Goal: Information Seeking & Learning: Understand process/instructions

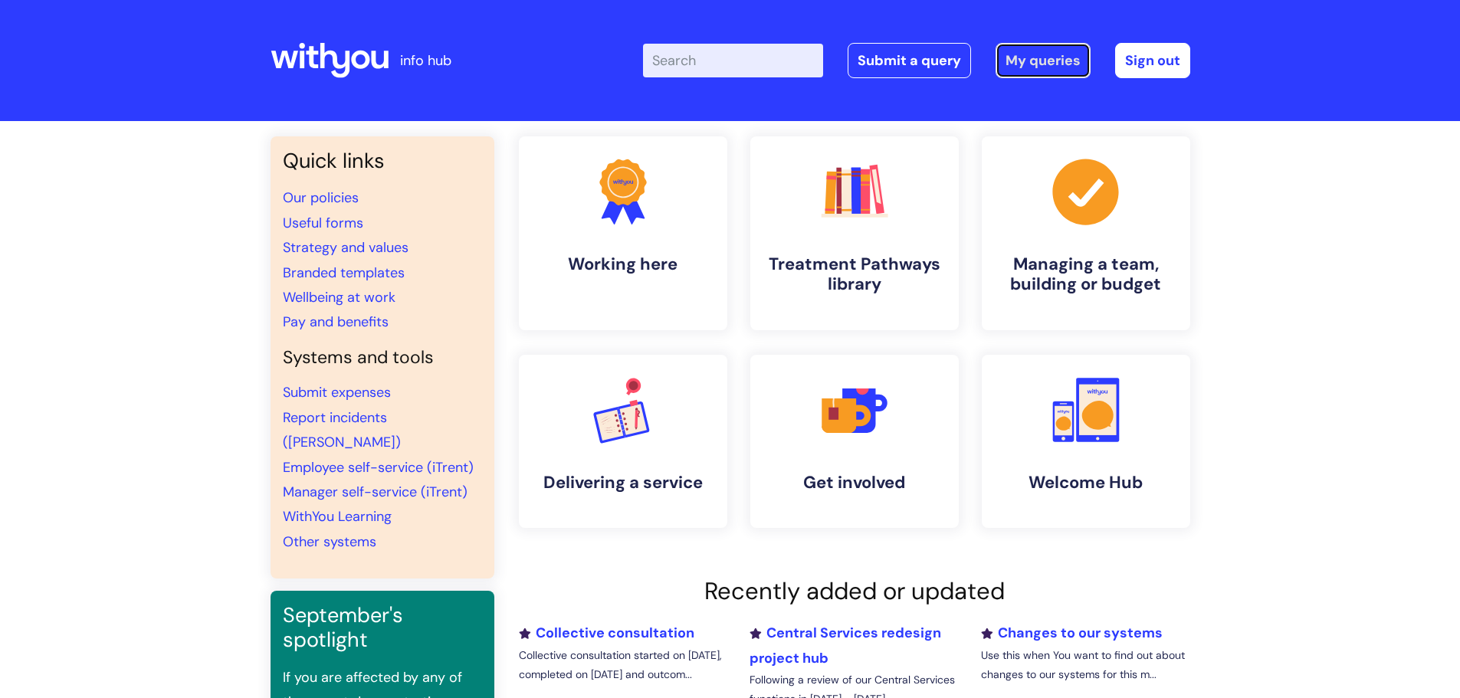
click at [1039, 55] on link "My queries" at bounding box center [1042, 60] width 95 height 35
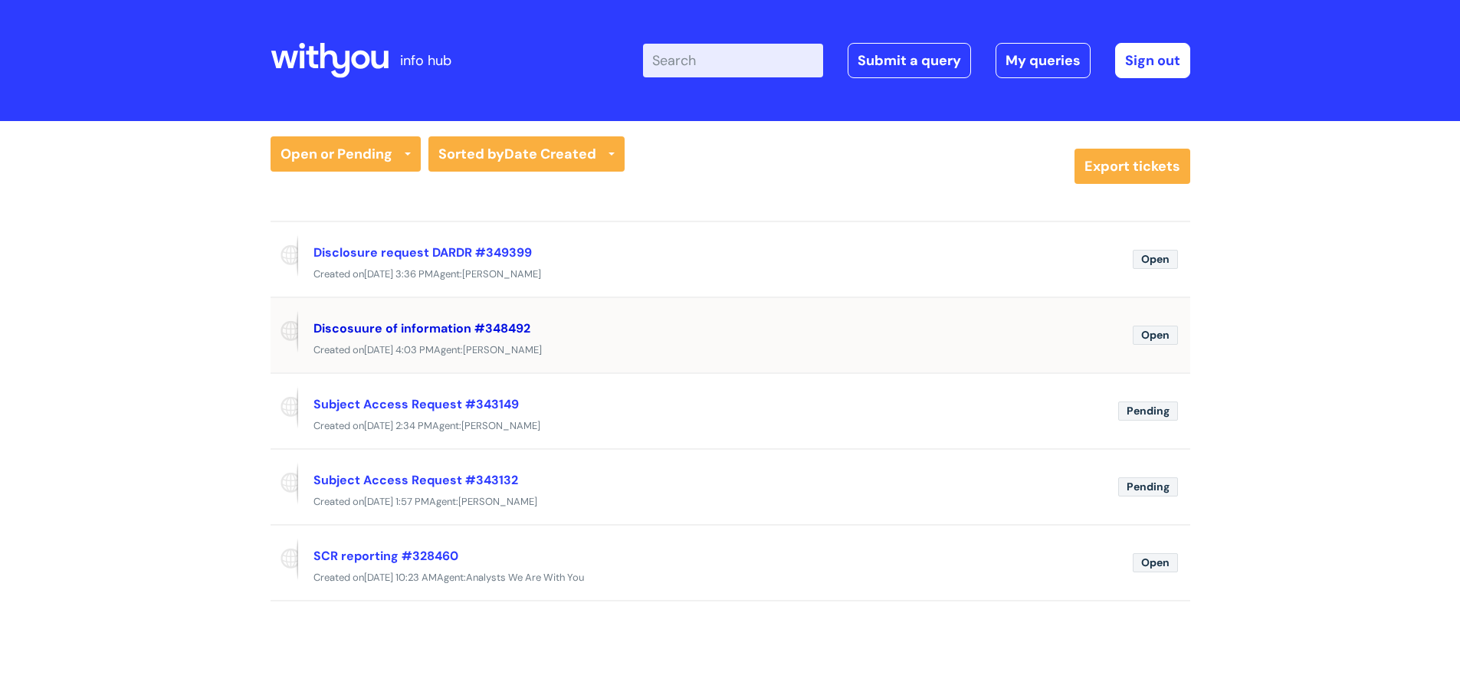
click at [412, 329] on link "Discosuure of information #348492" at bounding box center [421, 328] width 217 height 16
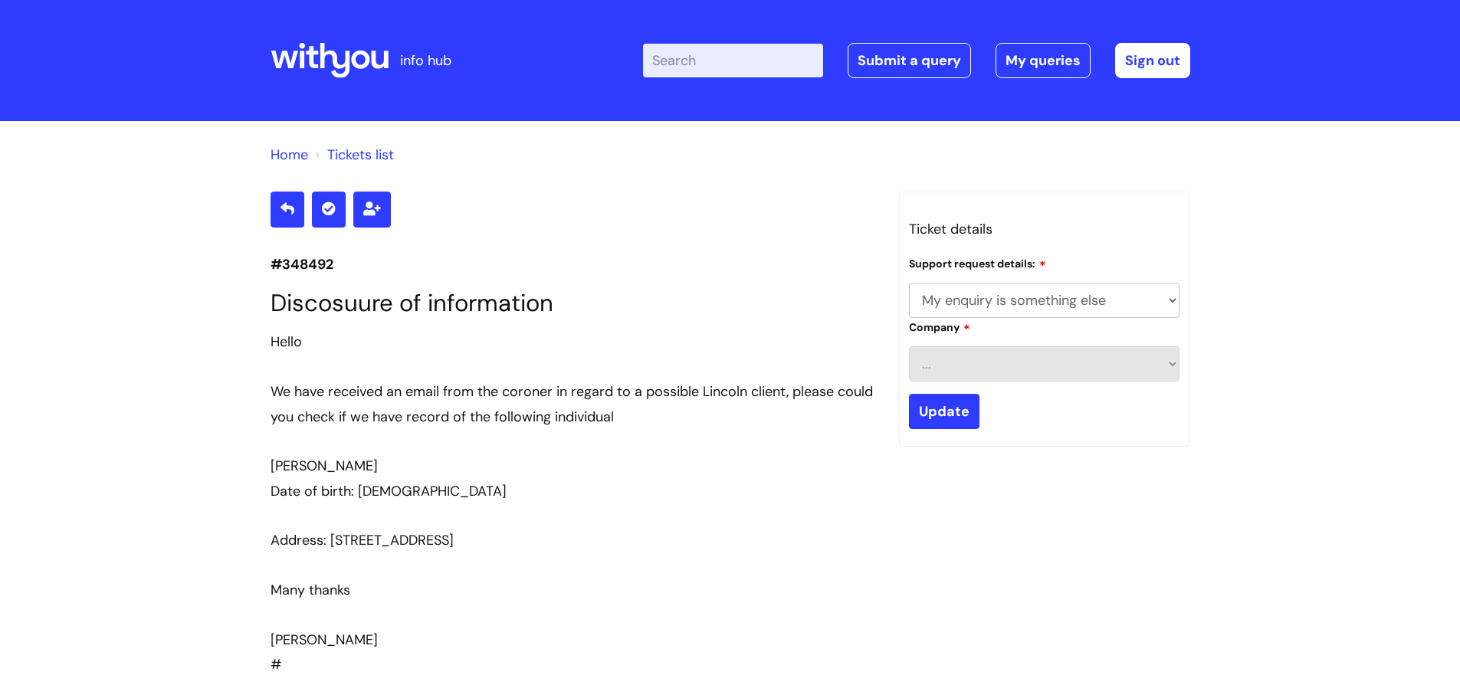
select select "My enquiry is something else"
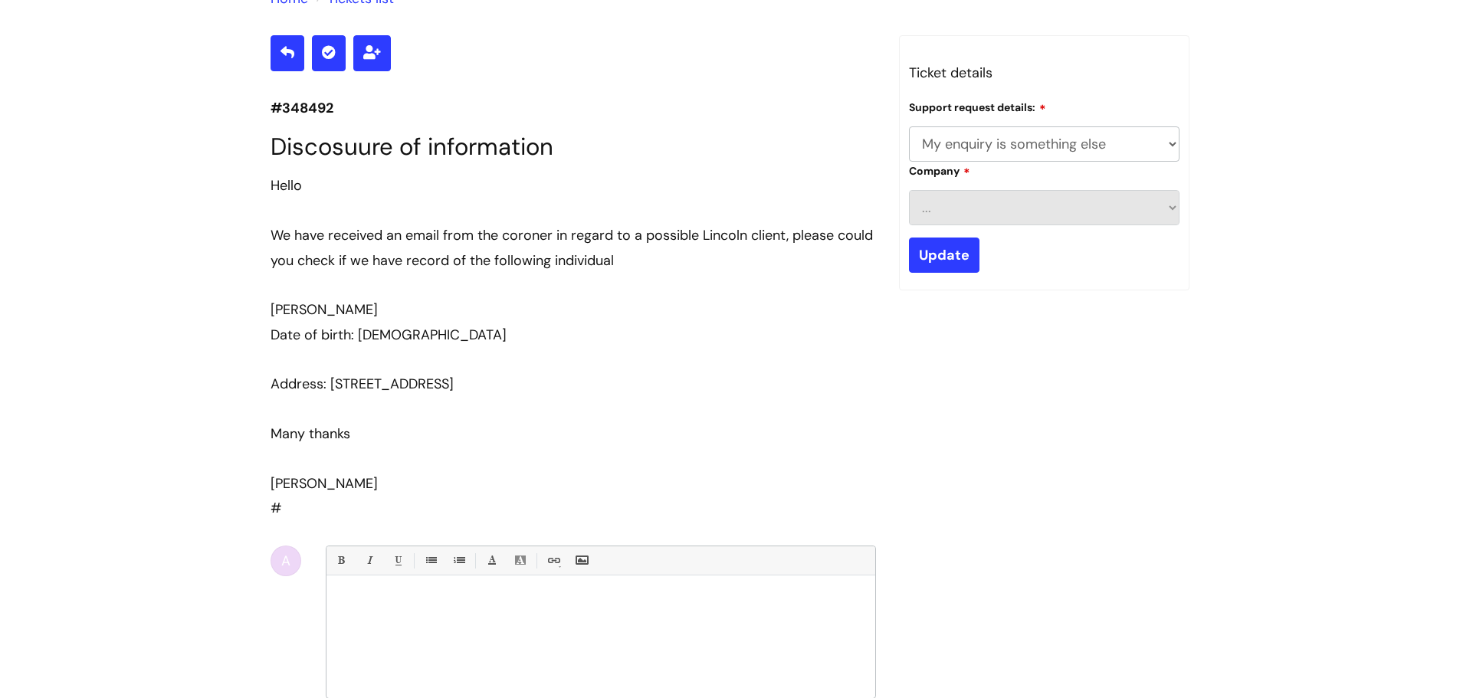
scroll to position [230, 0]
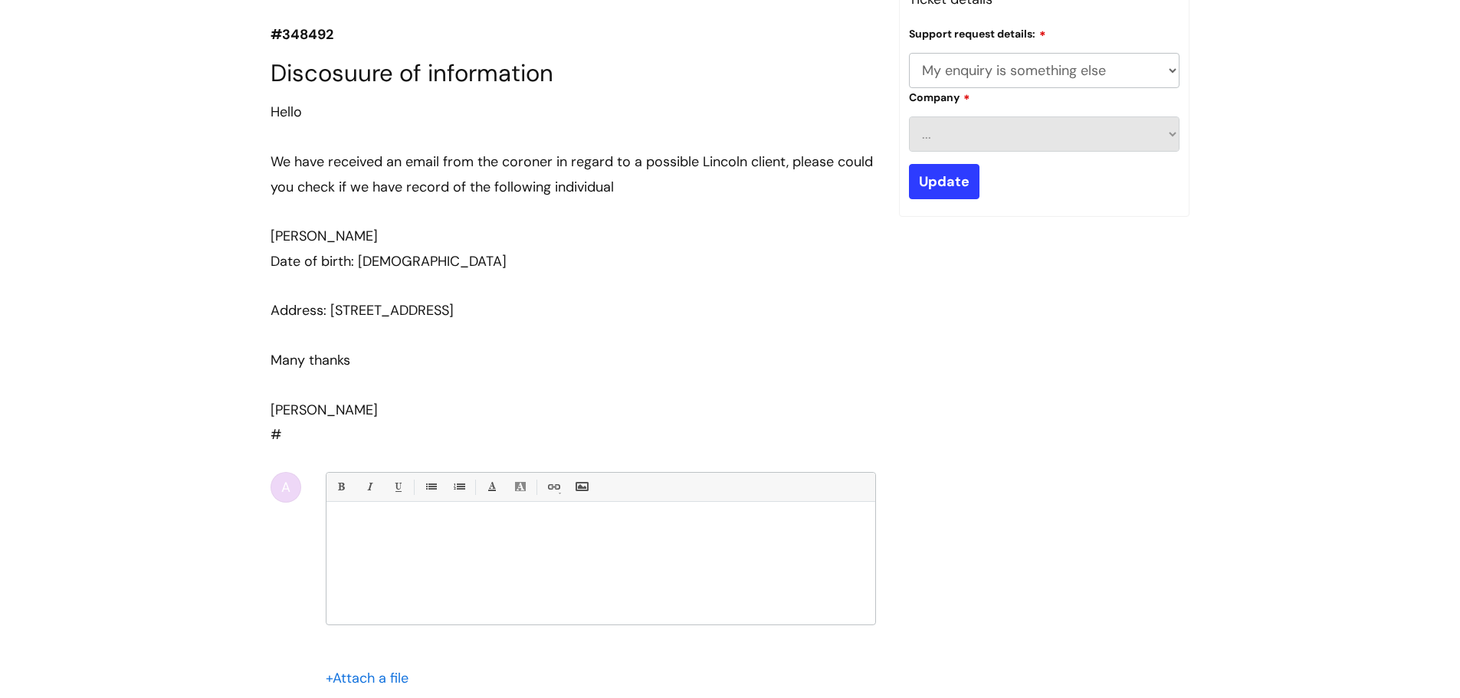
click at [399, 538] on div at bounding box center [600, 567] width 549 height 115
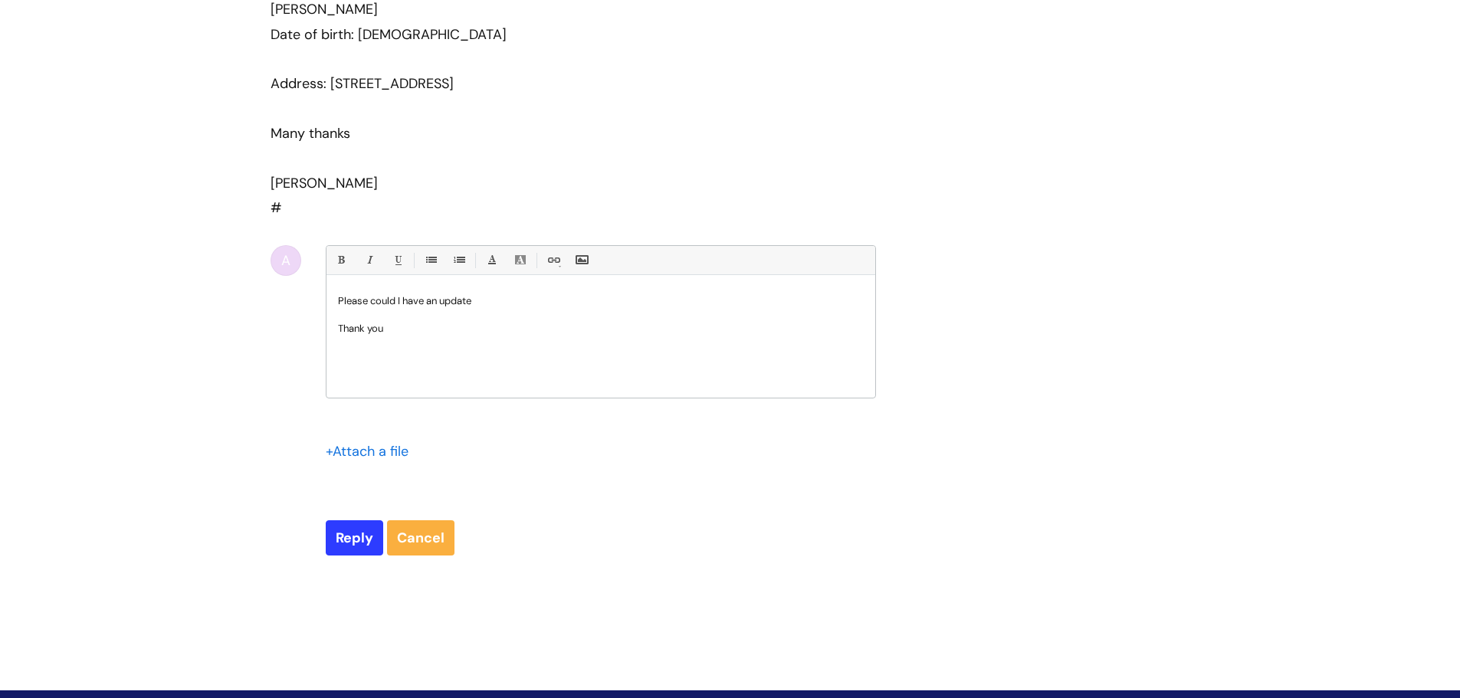
scroll to position [460, 0]
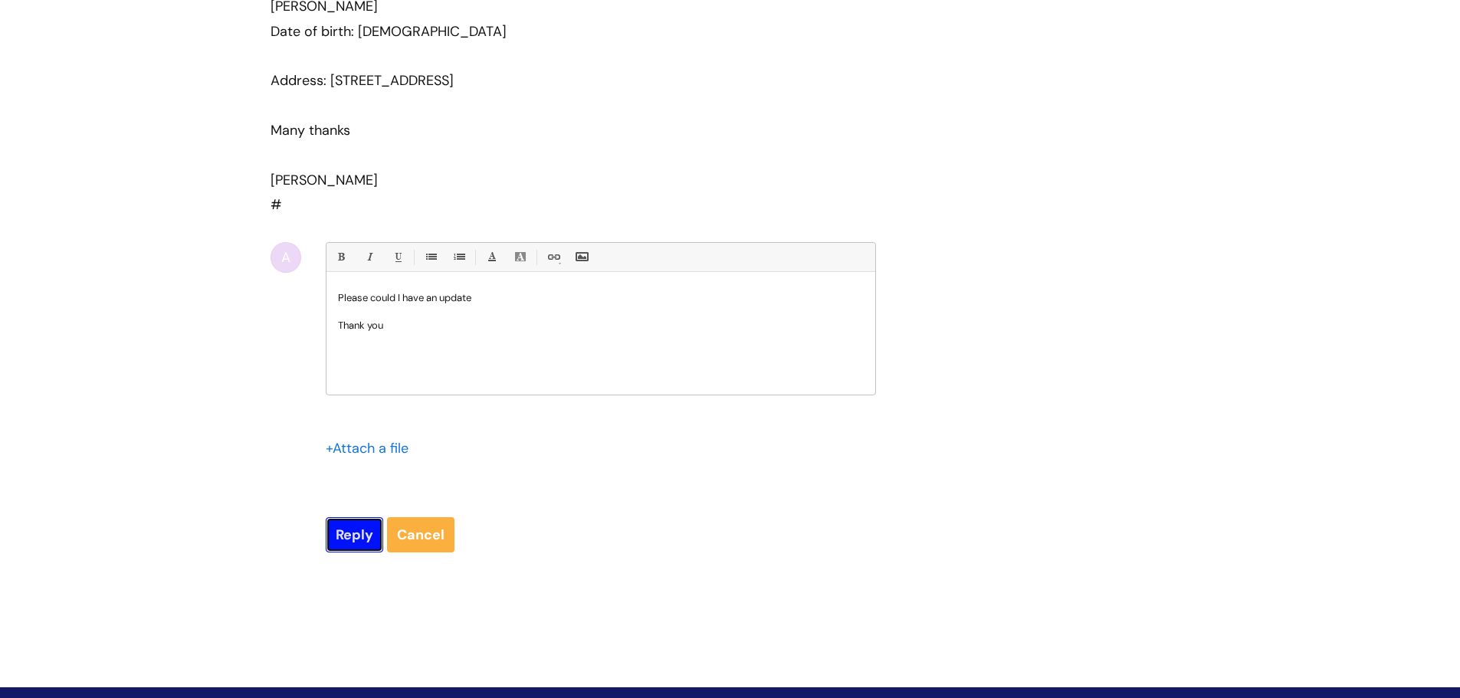
click at [351, 537] on input "Reply" at bounding box center [354, 534] width 57 height 35
type input "Please Wait..."
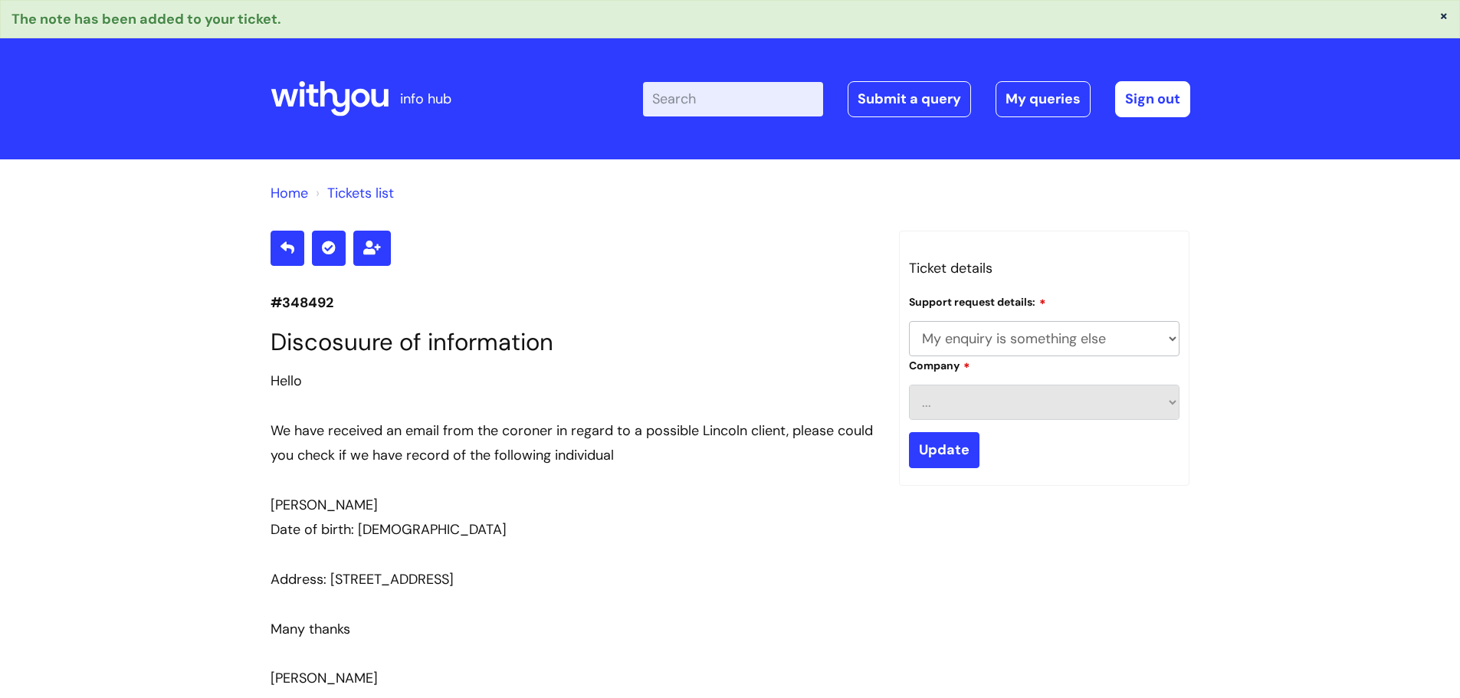
select select "My enquiry is something else"
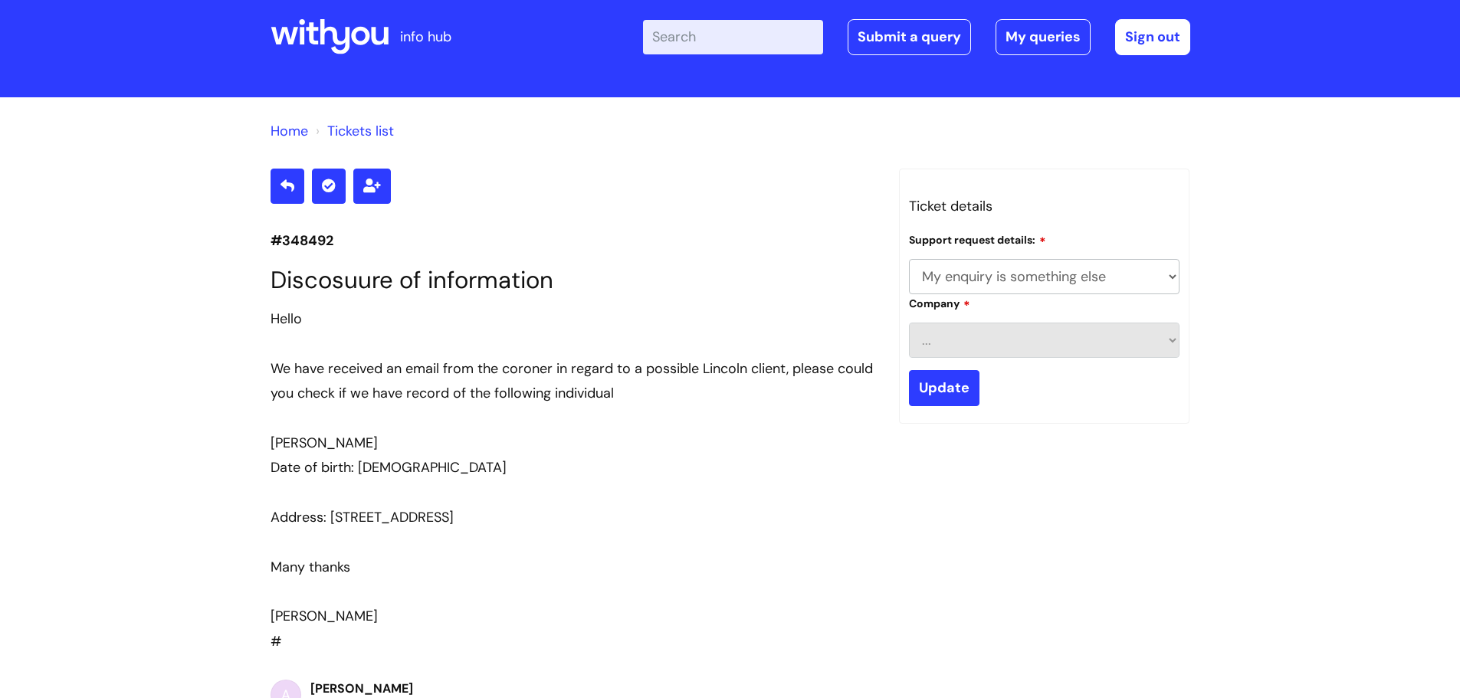
scroll to position [22, 0]
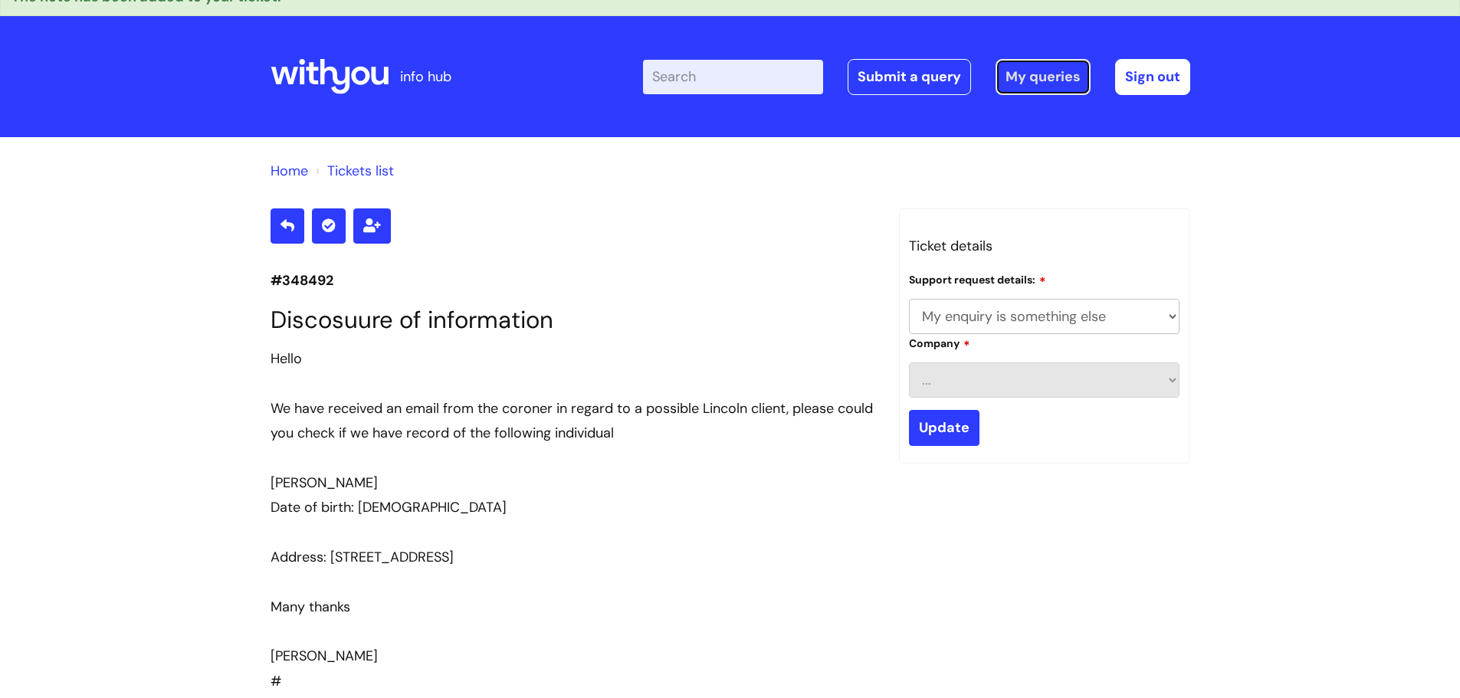
click at [1032, 71] on link "My queries" at bounding box center [1042, 76] width 95 height 35
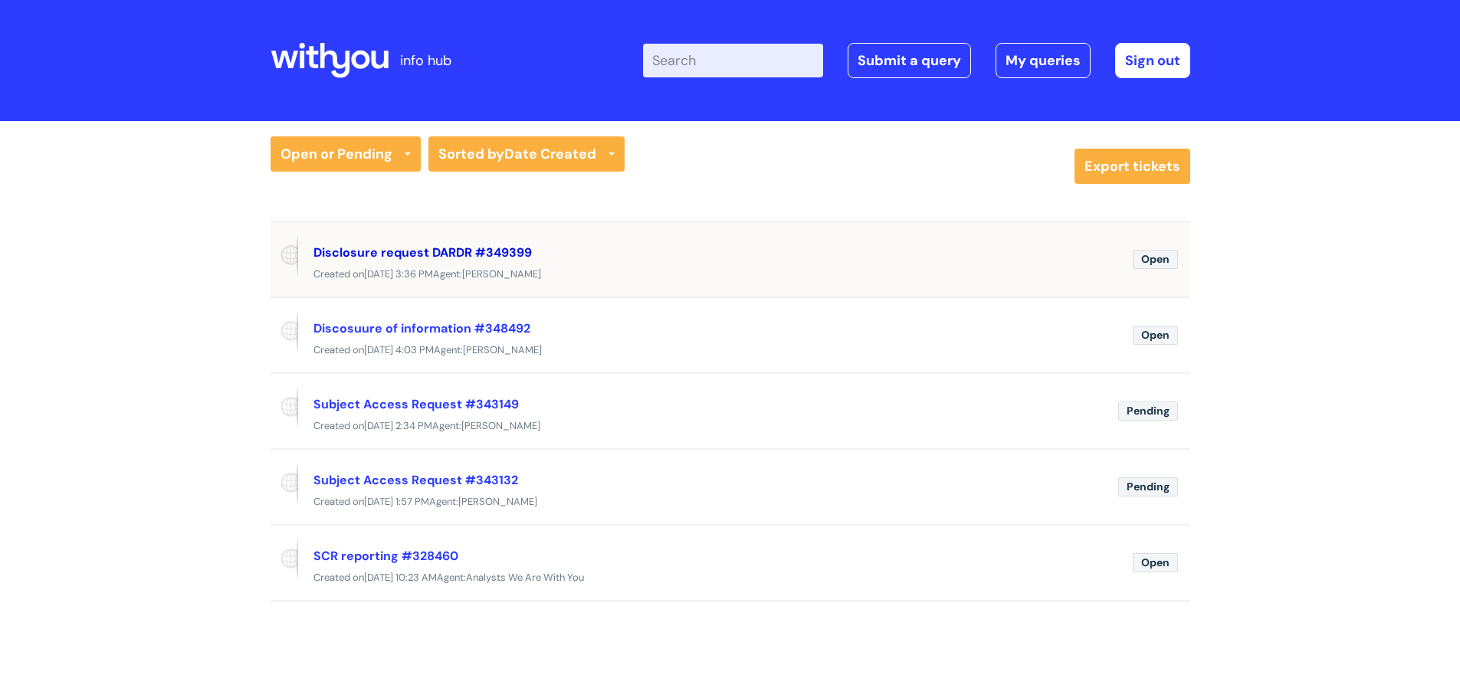
click at [469, 255] on link "Disclosure request DARDR #349399" at bounding box center [422, 252] width 218 height 16
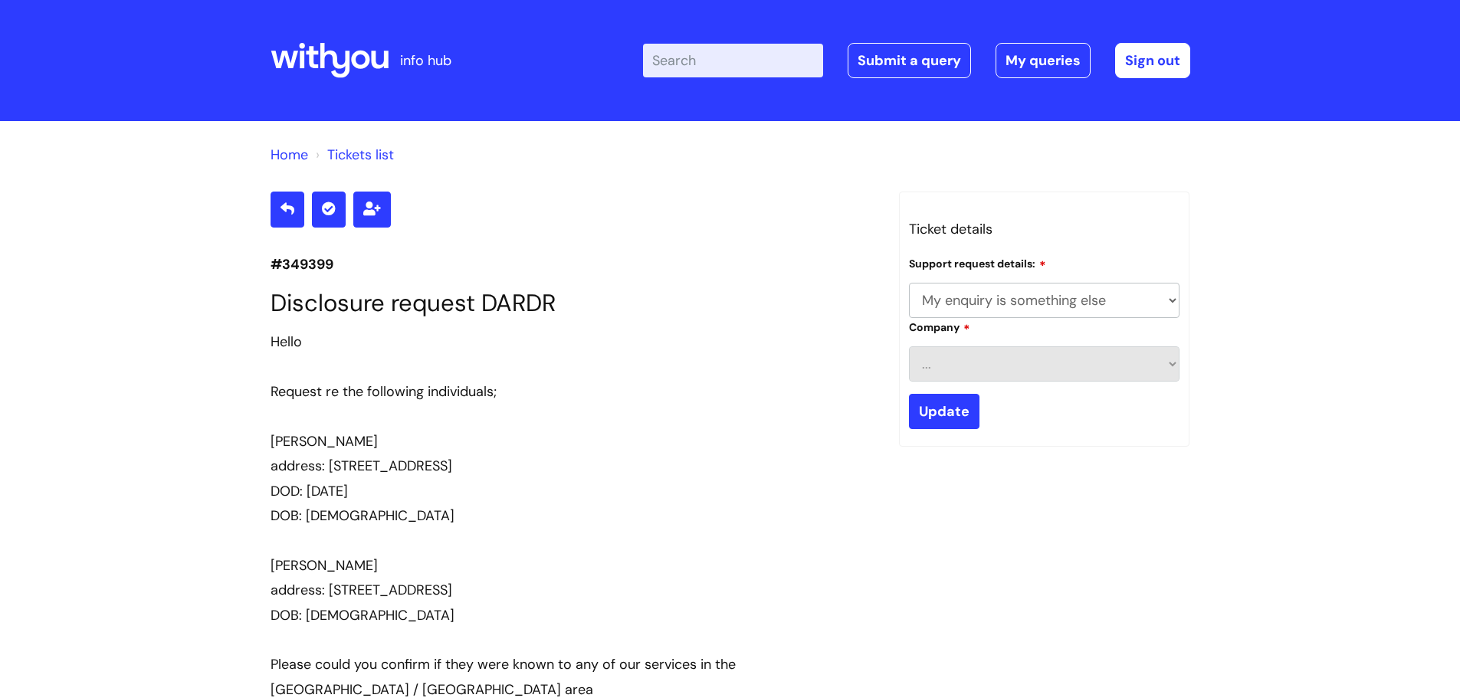
select select "My enquiry is something else"
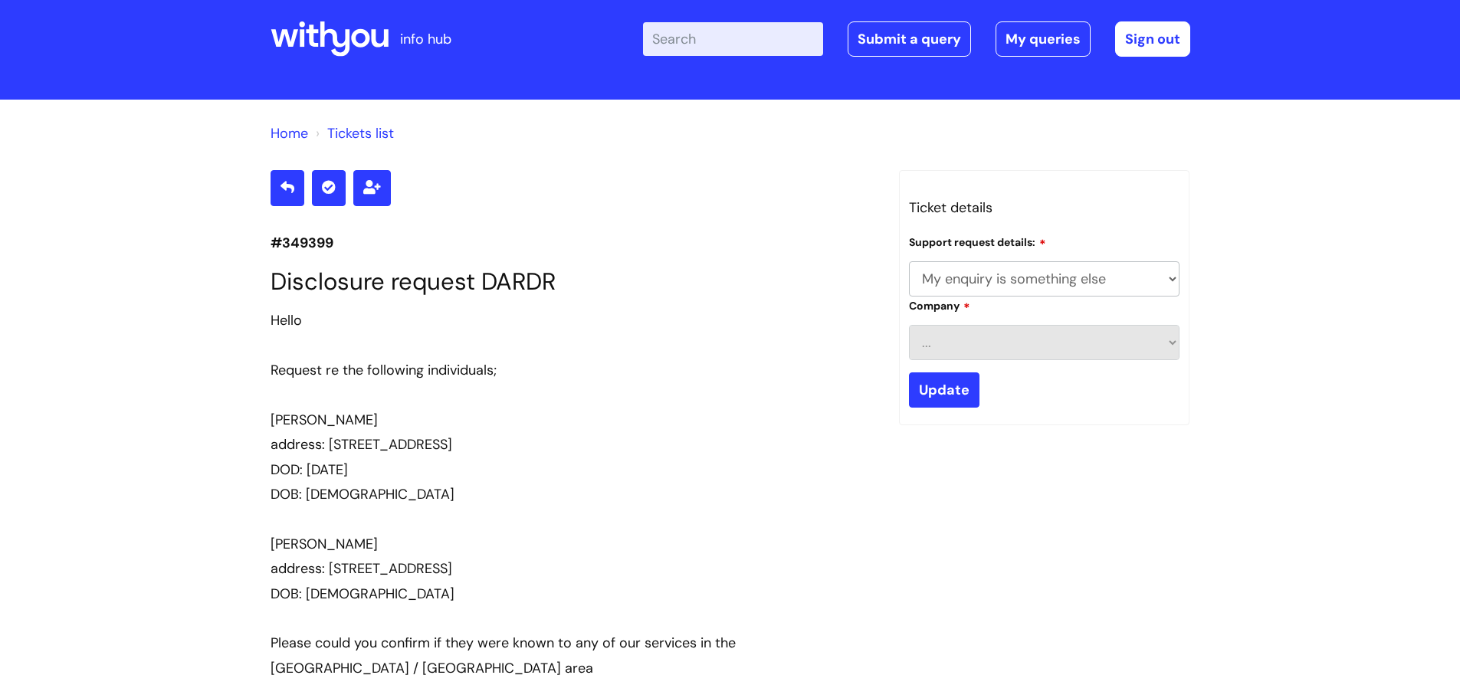
scroll to position [481, 0]
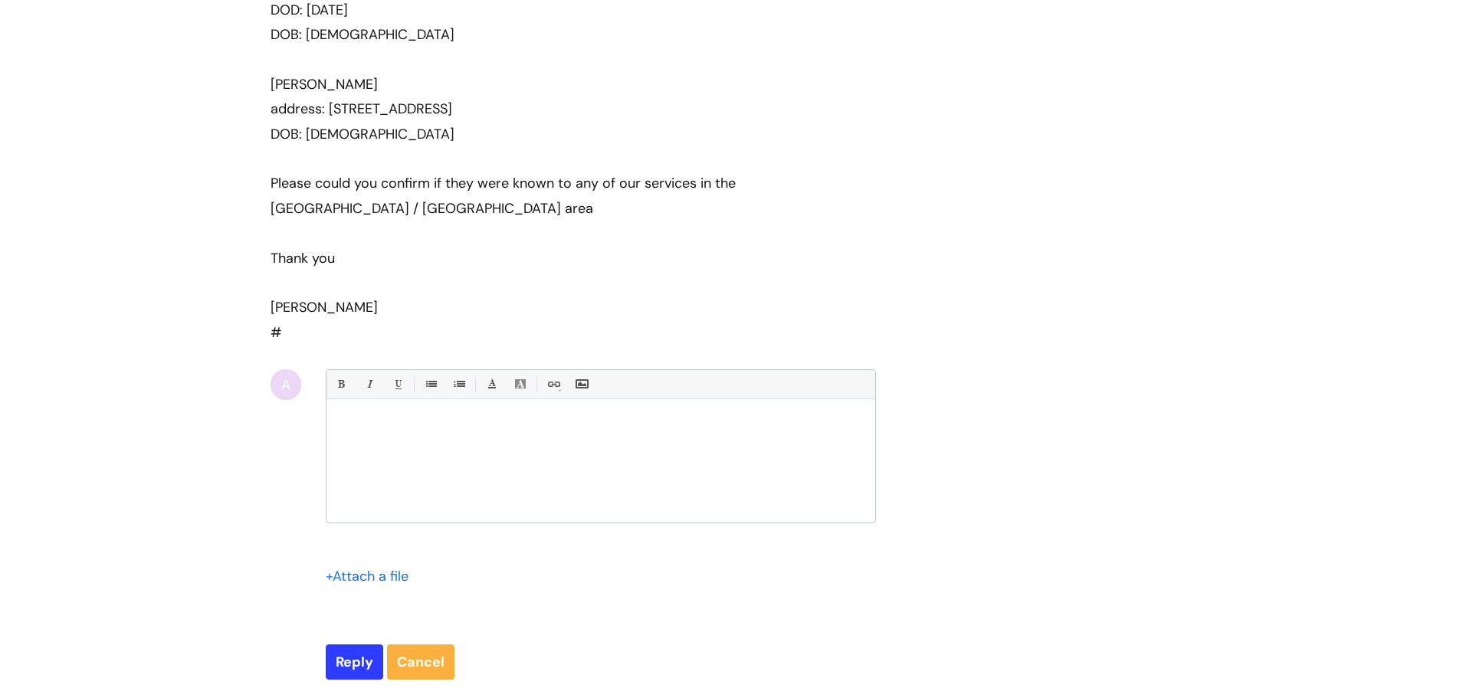
click at [418, 434] on div at bounding box center [600, 465] width 549 height 115
click at [358, 663] on input "Reply" at bounding box center [354, 661] width 57 height 35
type input "Please Wait..."
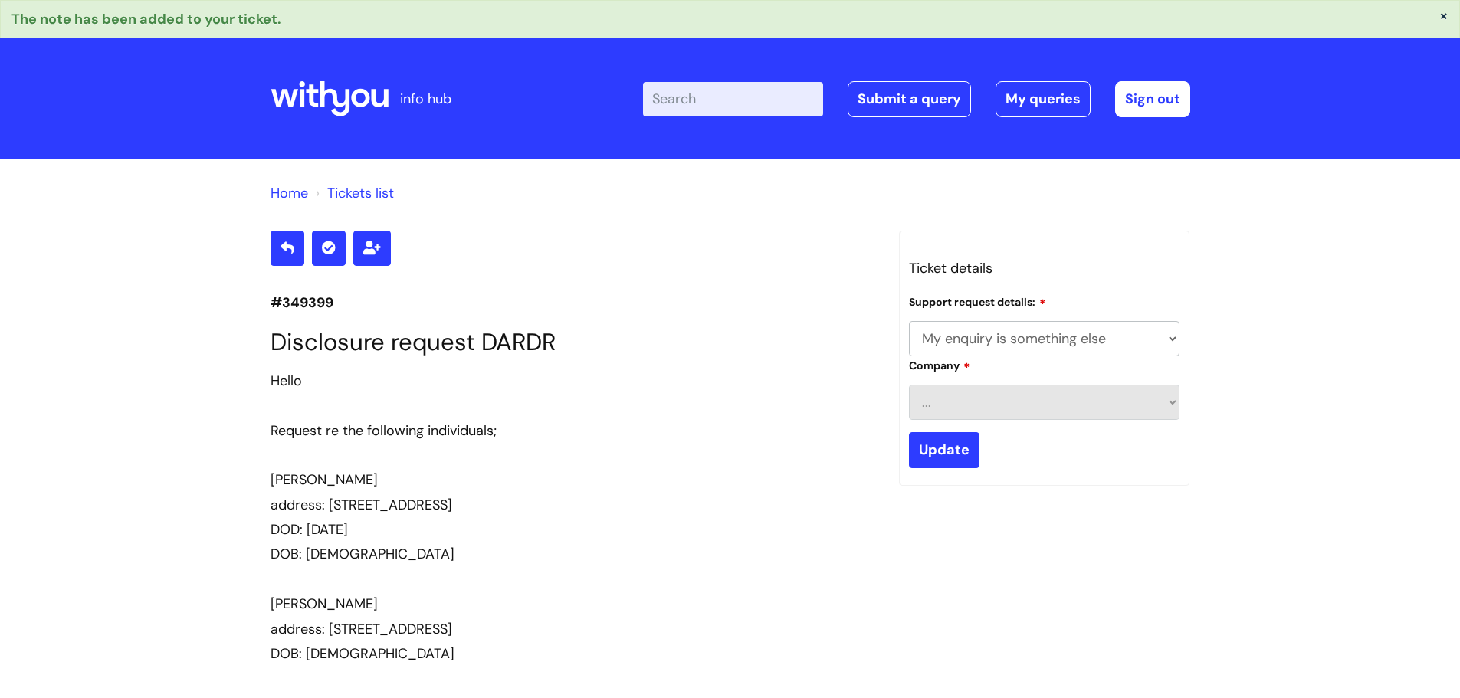
select select "My enquiry is something else"
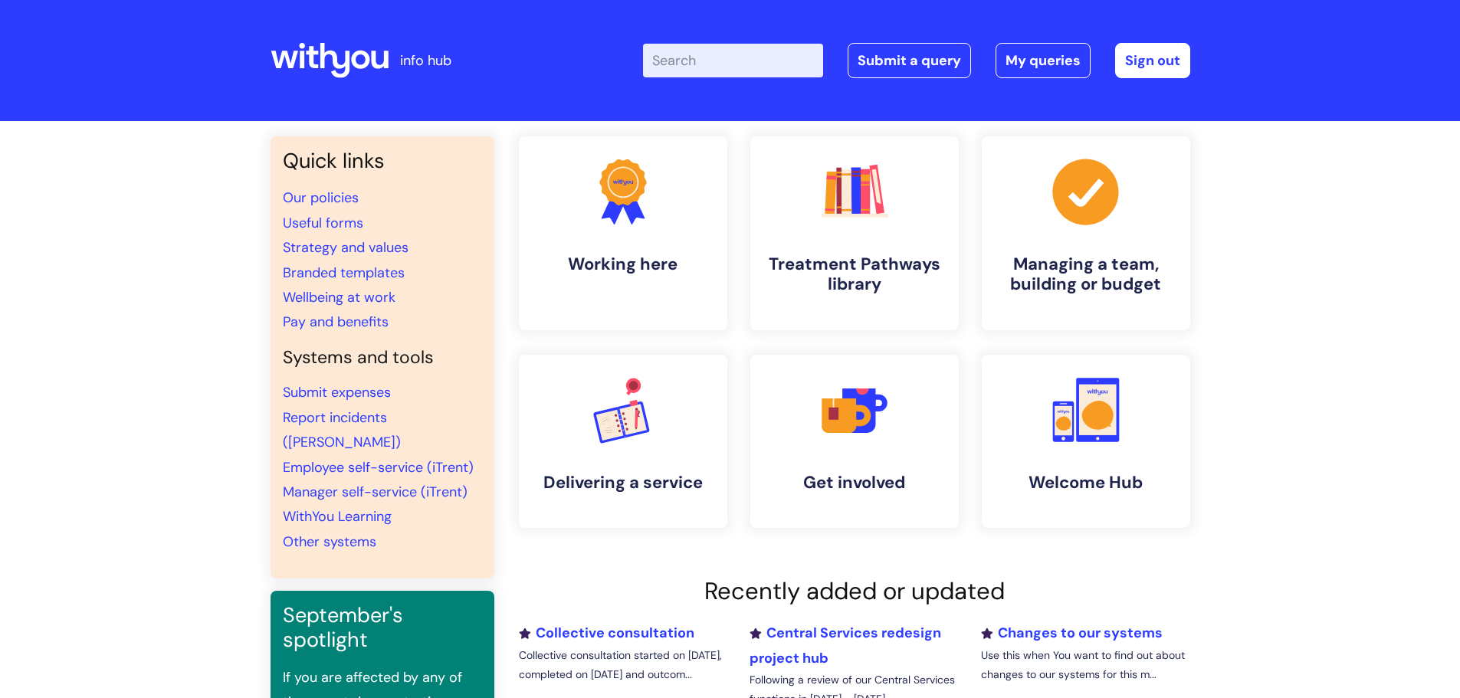
click at [744, 61] on input "Enter your search term here..." at bounding box center [733, 61] width 180 height 34
type input "m"
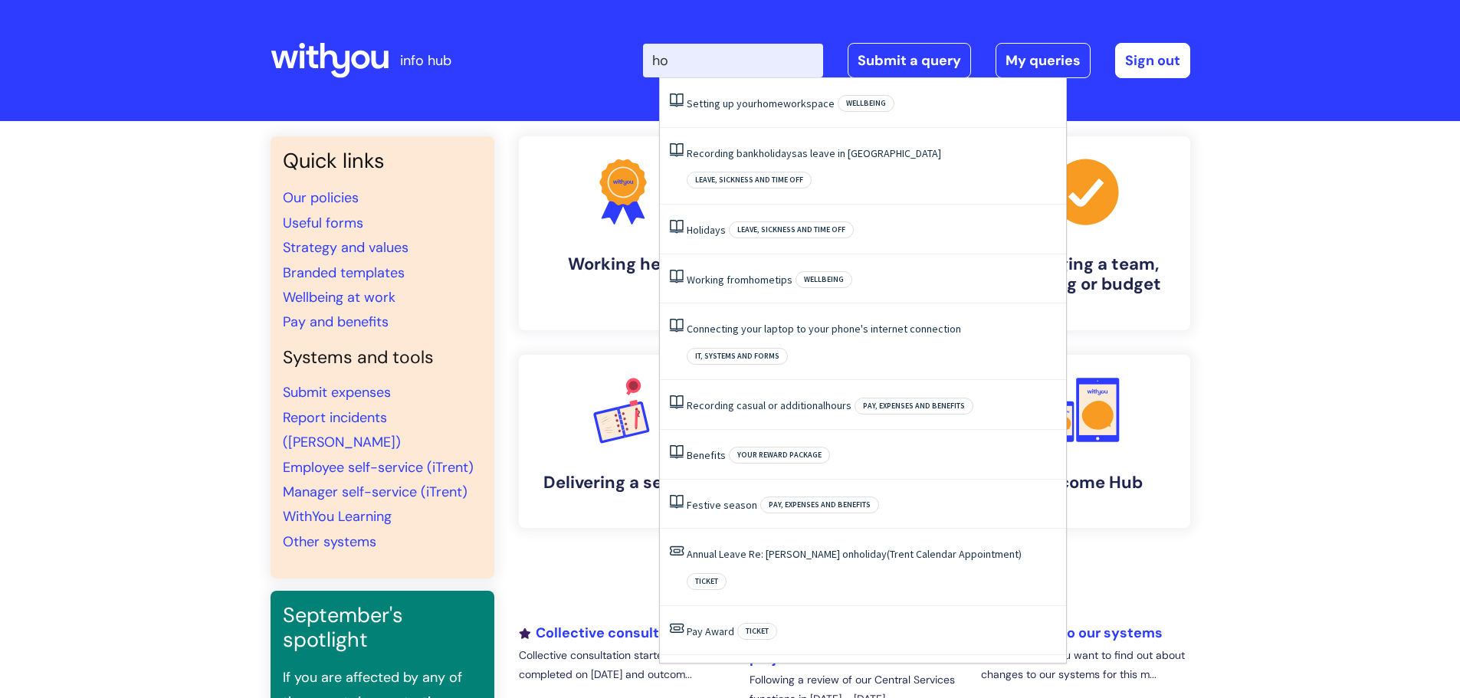
type input "h"
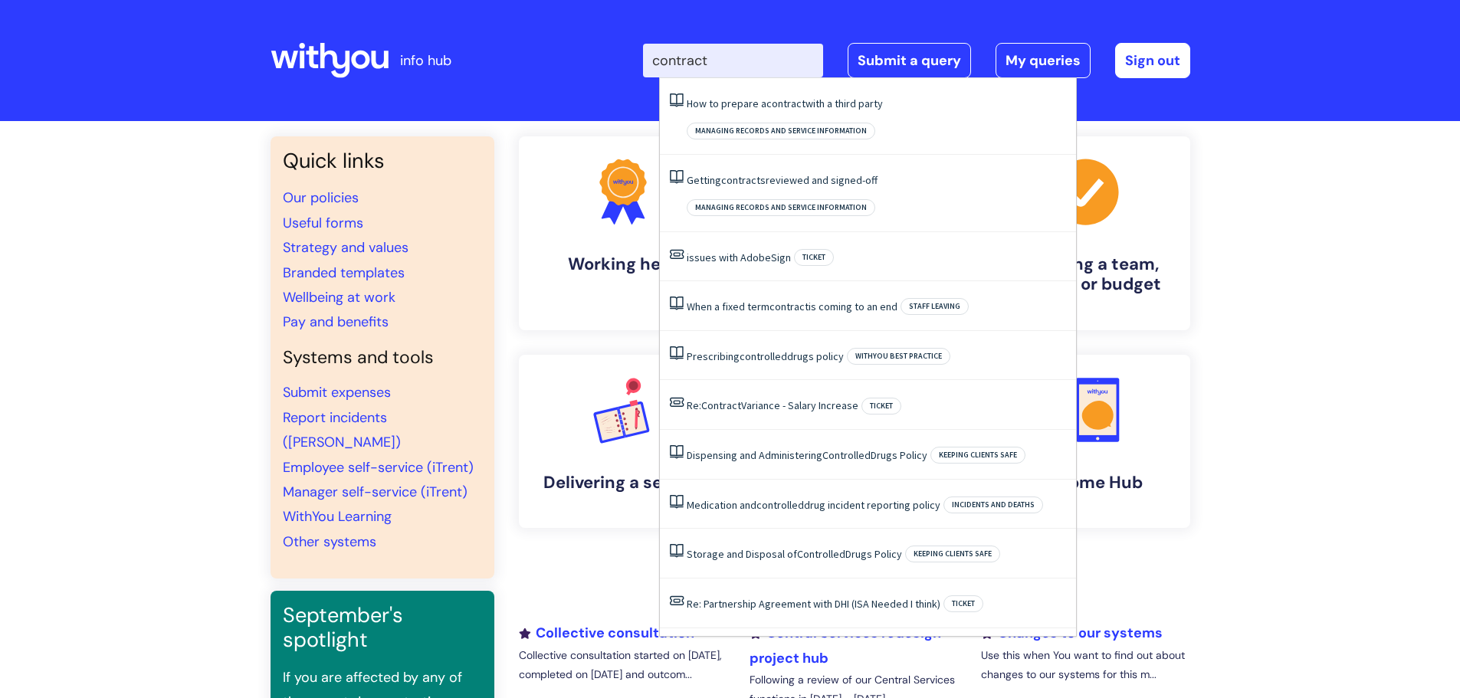
type input "contract"
click button "Search" at bounding box center [0, 0] width 0 height 0
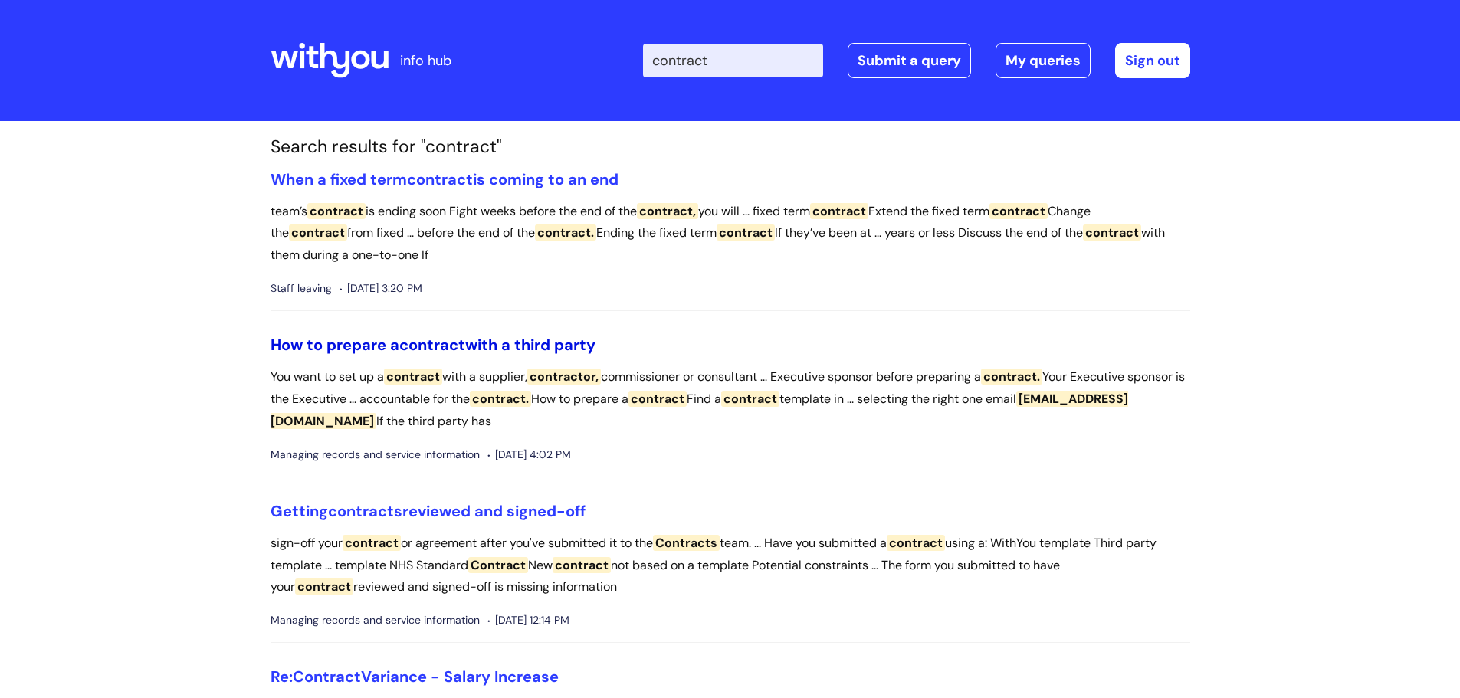
click at [490, 344] on link "How to prepare a contract with a third party" at bounding box center [433, 345] width 325 height 20
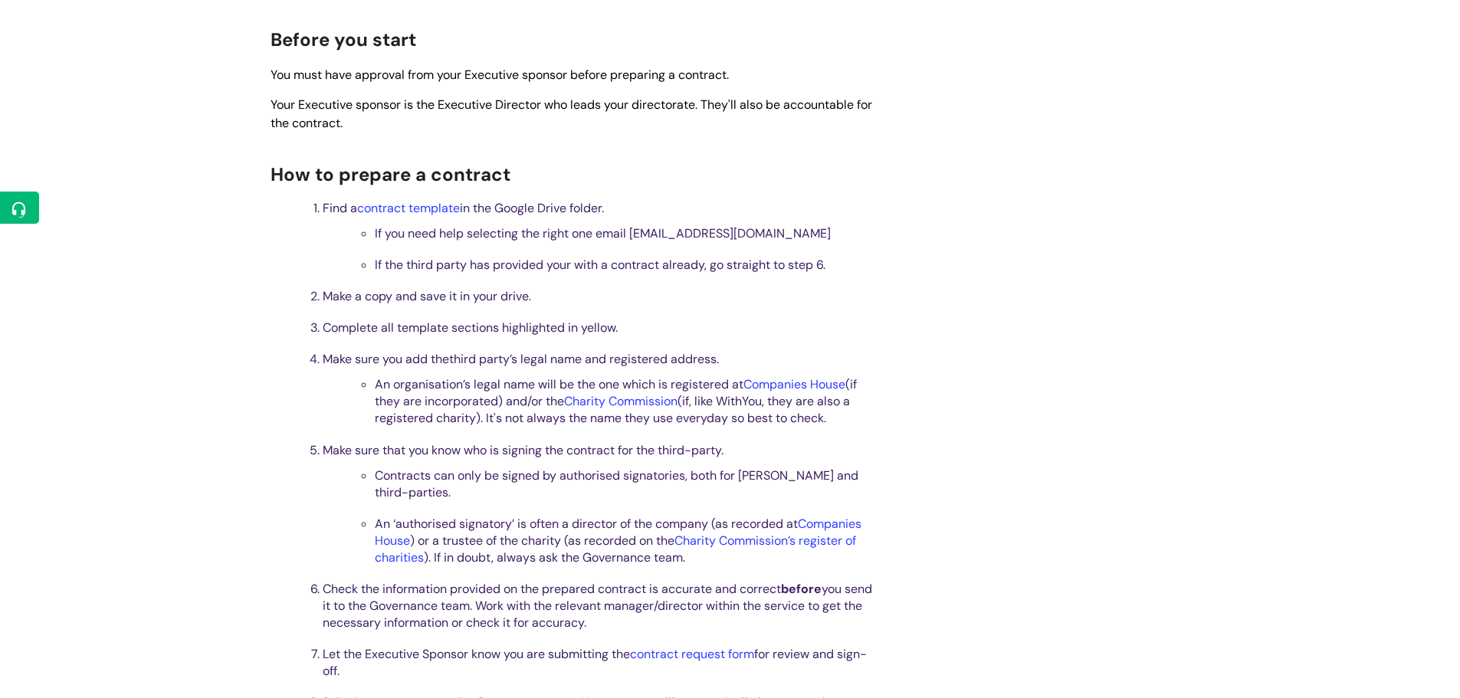
scroll to position [460, 0]
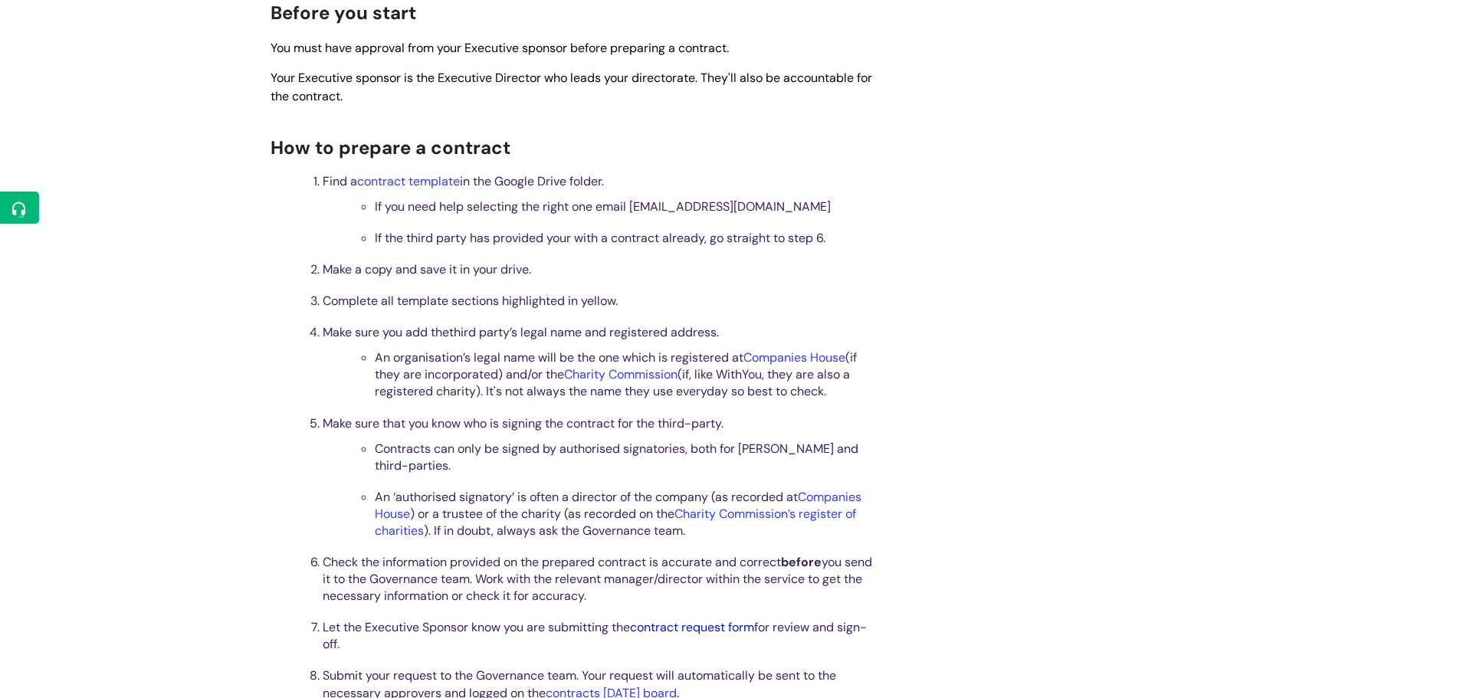
click at [699, 625] on link "contract request form" at bounding box center [692, 627] width 124 height 16
